Goal: Check status: Check status

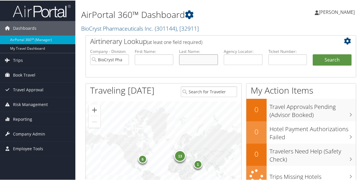
click at [191, 58] on input "text" at bounding box center [198, 59] width 39 height 11
type input "gayer"
click at [312, 54] on button "Search" at bounding box center [331, 60] width 39 height 12
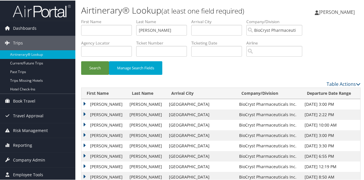
click at [85, 124] on td "CHARLES KENNETH" at bounding box center [103, 125] width 45 height 10
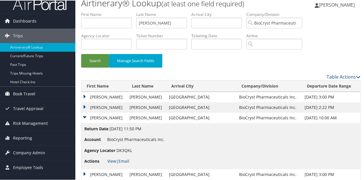
scroll to position [29, 0]
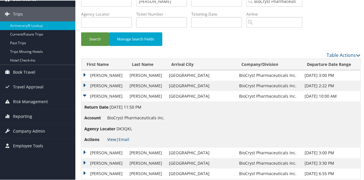
click at [111, 137] on link "View" at bounding box center [111, 139] width 9 height 6
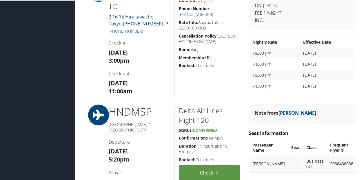
scroll to position [463, 0]
